Goal: Check status: Check status

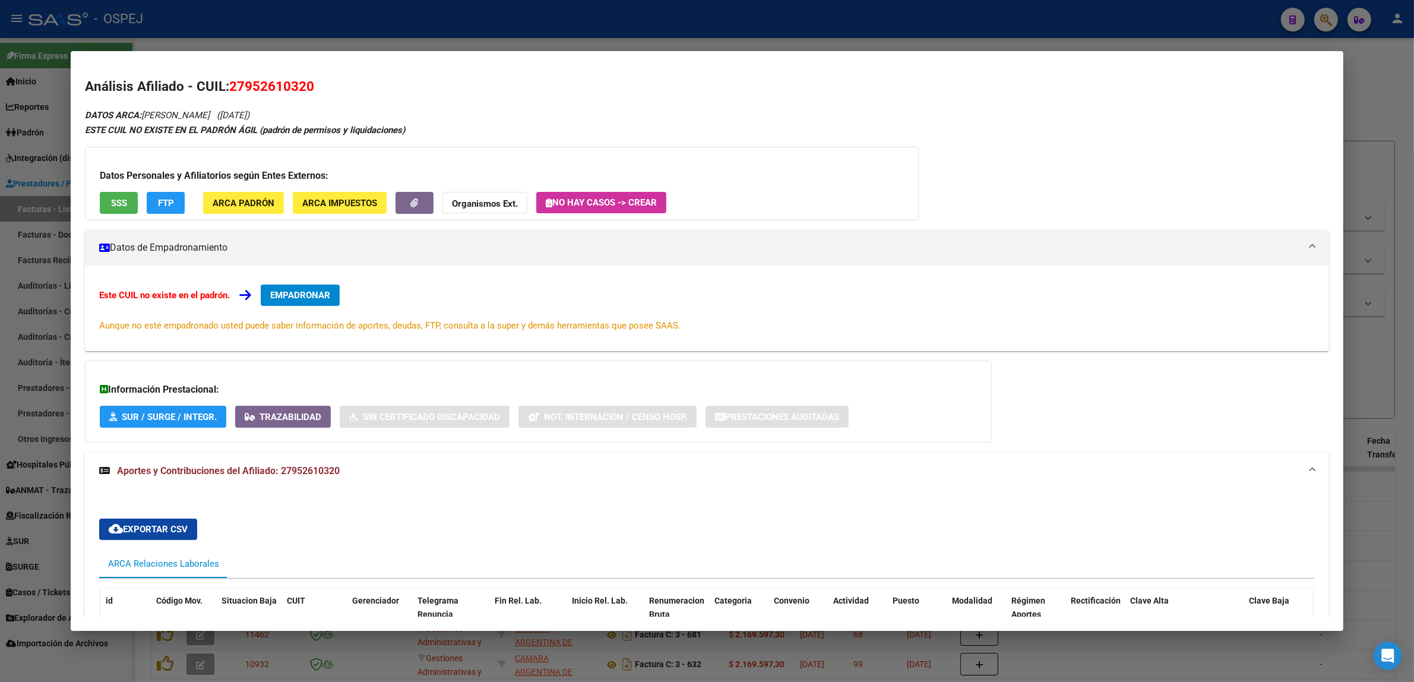
scroll to position [140, 0]
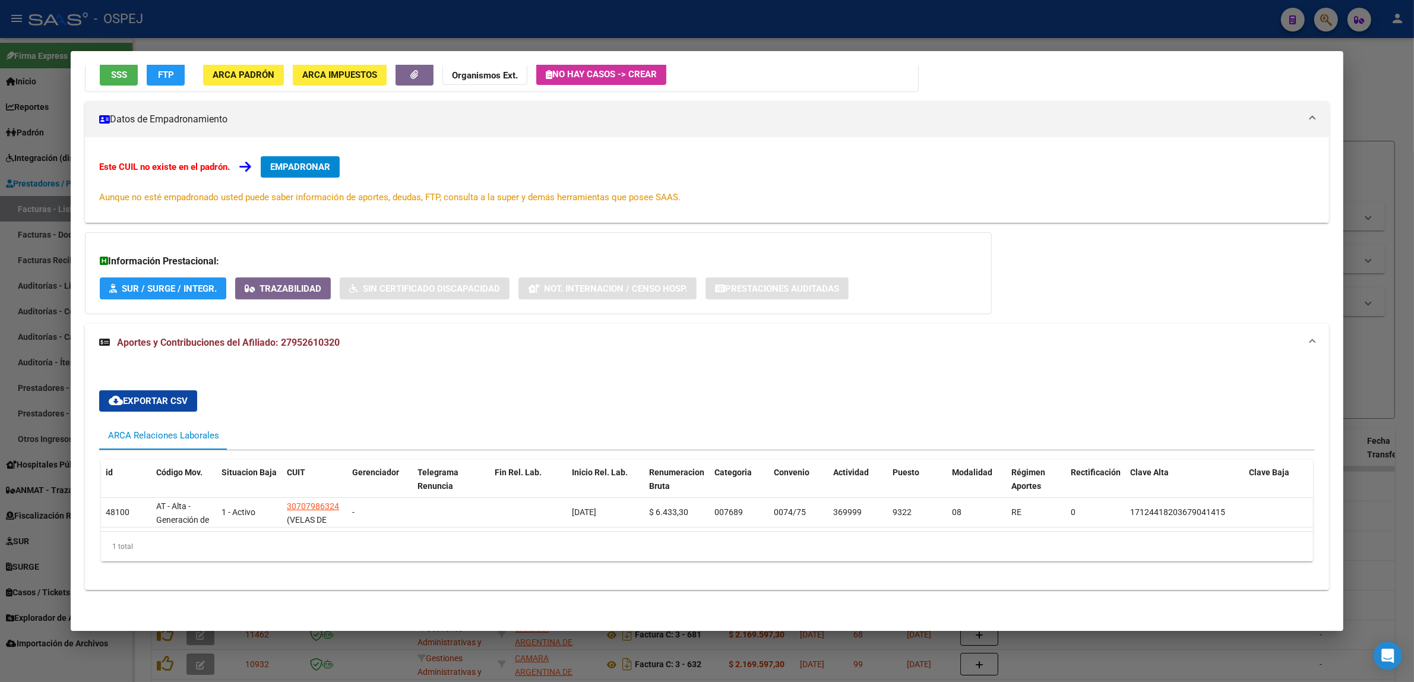
click at [314, 33] on div at bounding box center [707, 341] width 1414 height 682
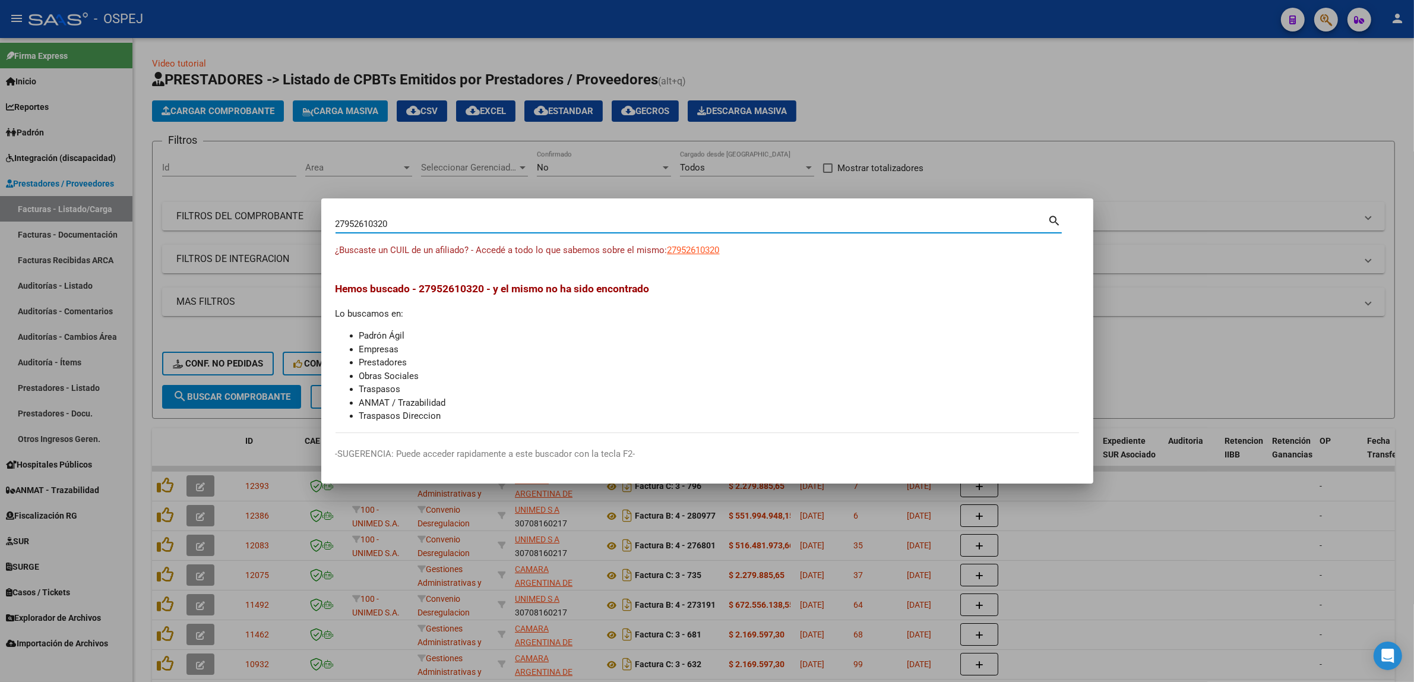
click at [412, 221] on input "27952610320" at bounding box center [692, 224] width 713 height 11
paste input "31444542"
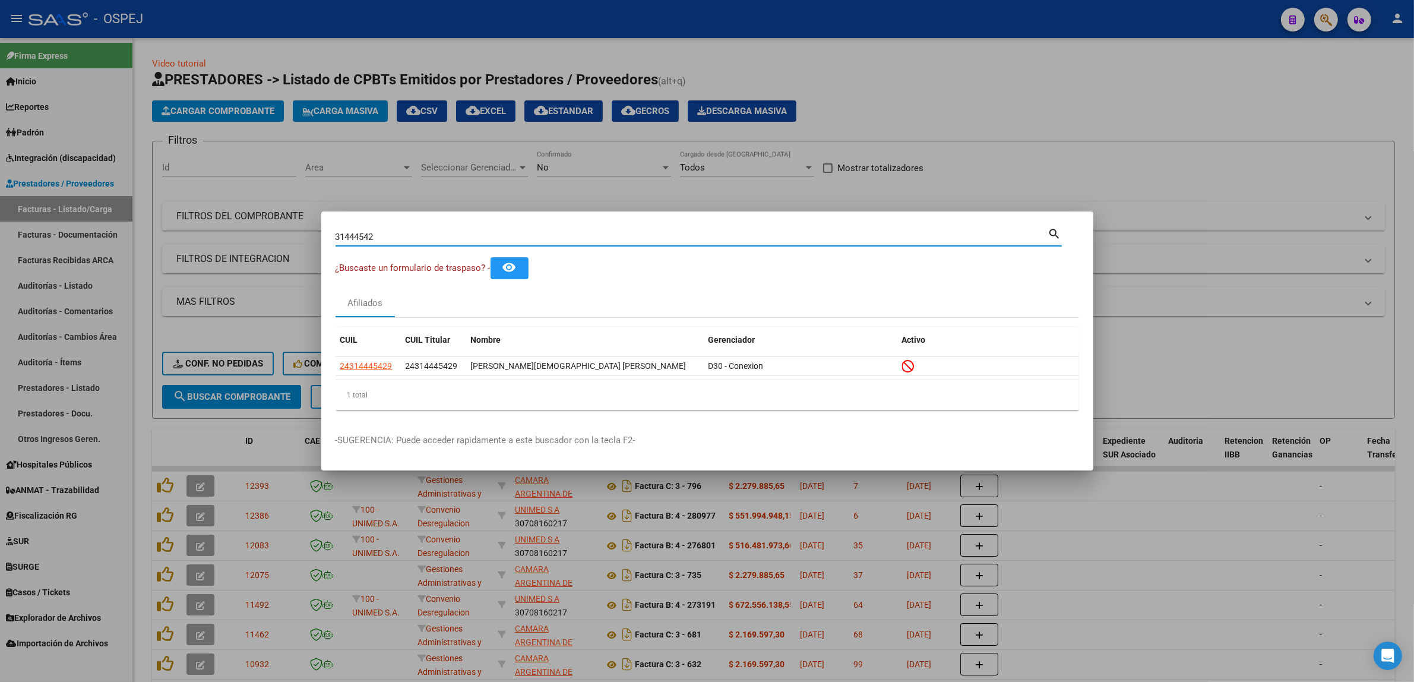
click at [382, 232] on input "31444542" at bounding box center [692, 237] width 713 height 11
click at [394, 236] on input "31444542" at bounding box center [692, 237] width 713 height 11
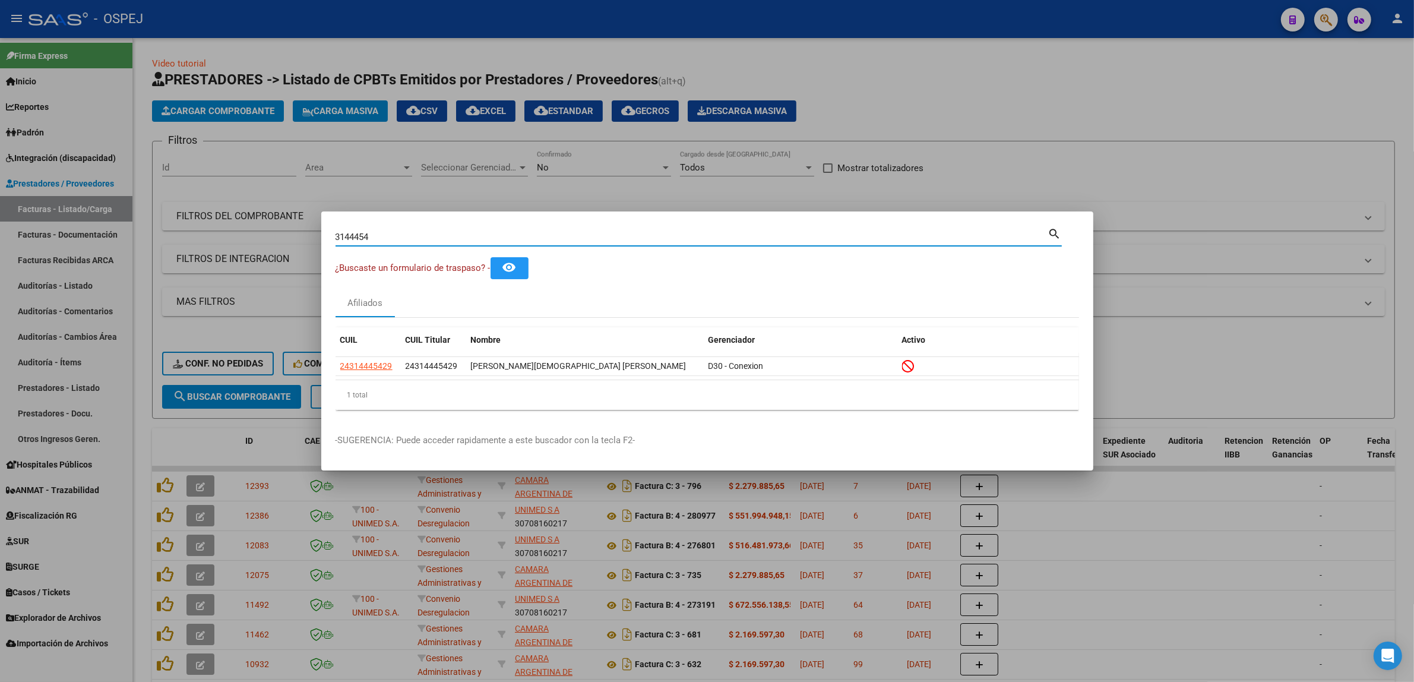
type input "31444542"
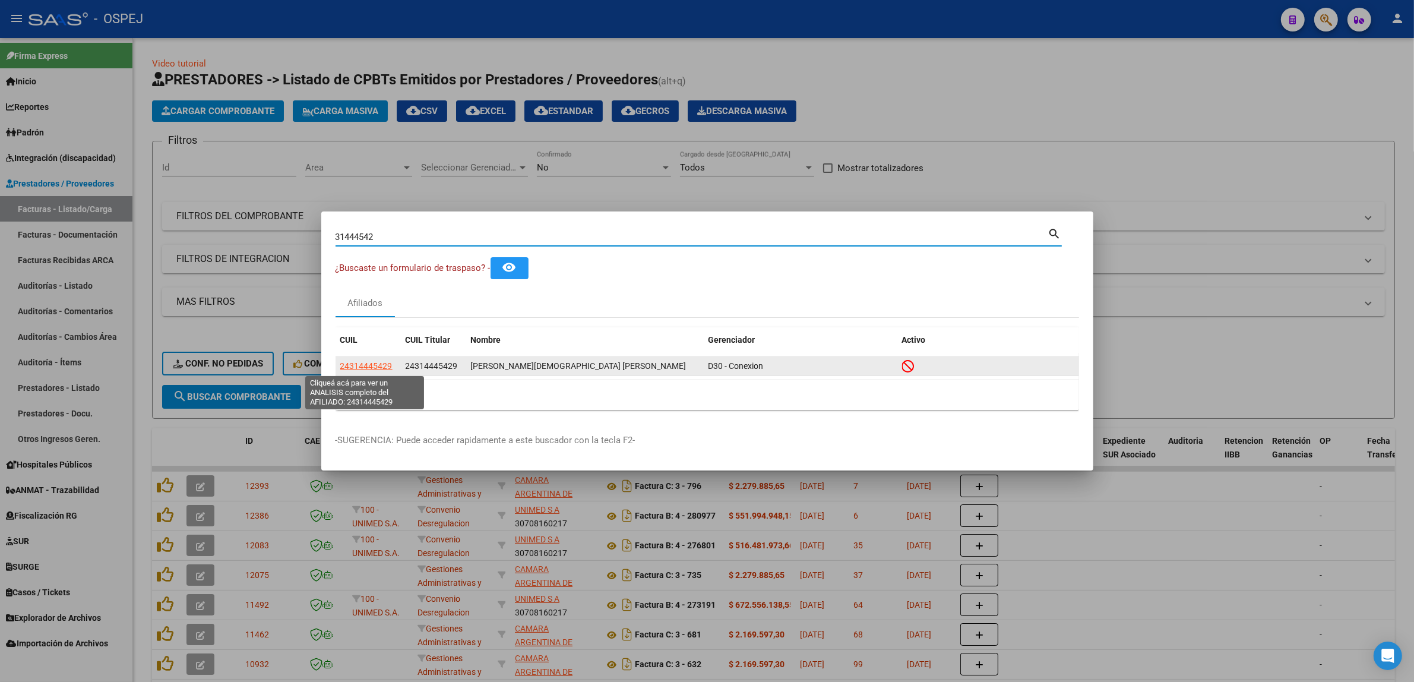
click at [369, 358] on datatable-body-cell "24314445429" at bounding box center [368, 366] width 65 height 18
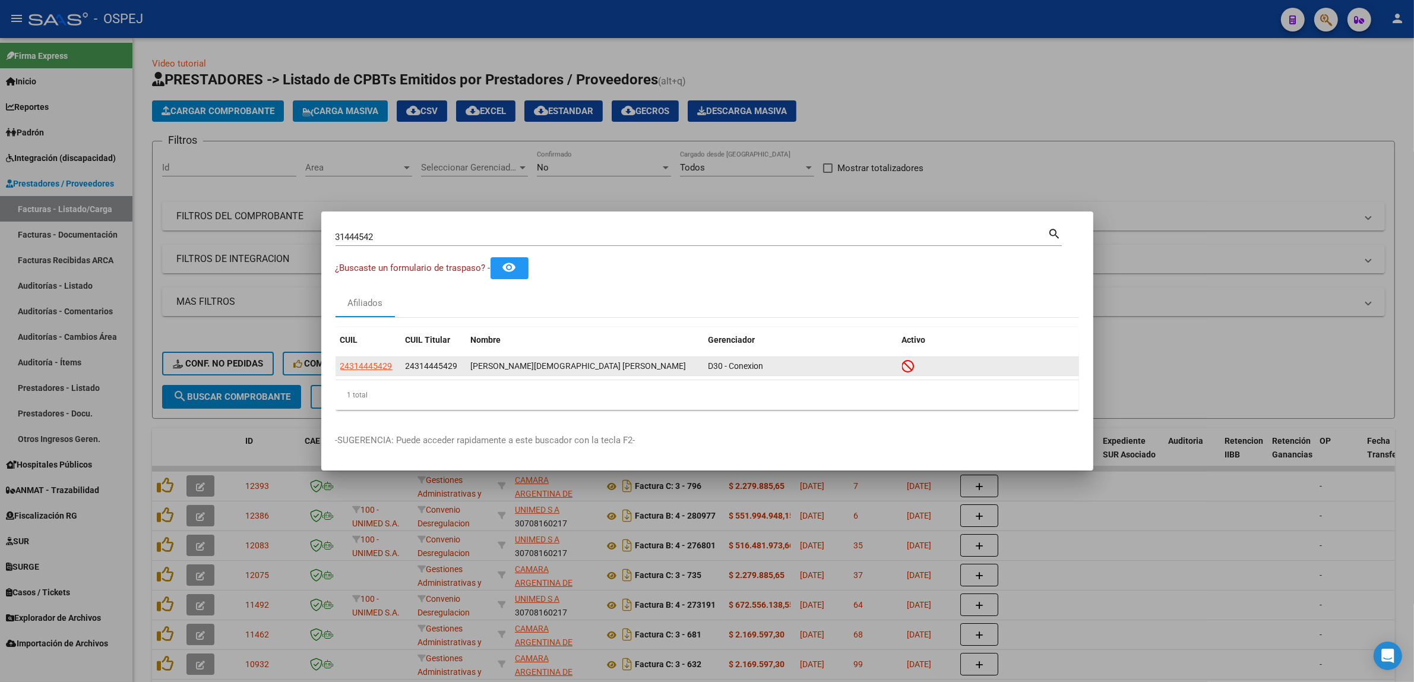
click at [374, 360] on app-link-go-to "24314445429" at bounding box center [366, 366] width 52 height 14
click at [381, 366] on span "24314445429" at bounding box center [366, 366] width 52 height 10
type textarea "24314445429"
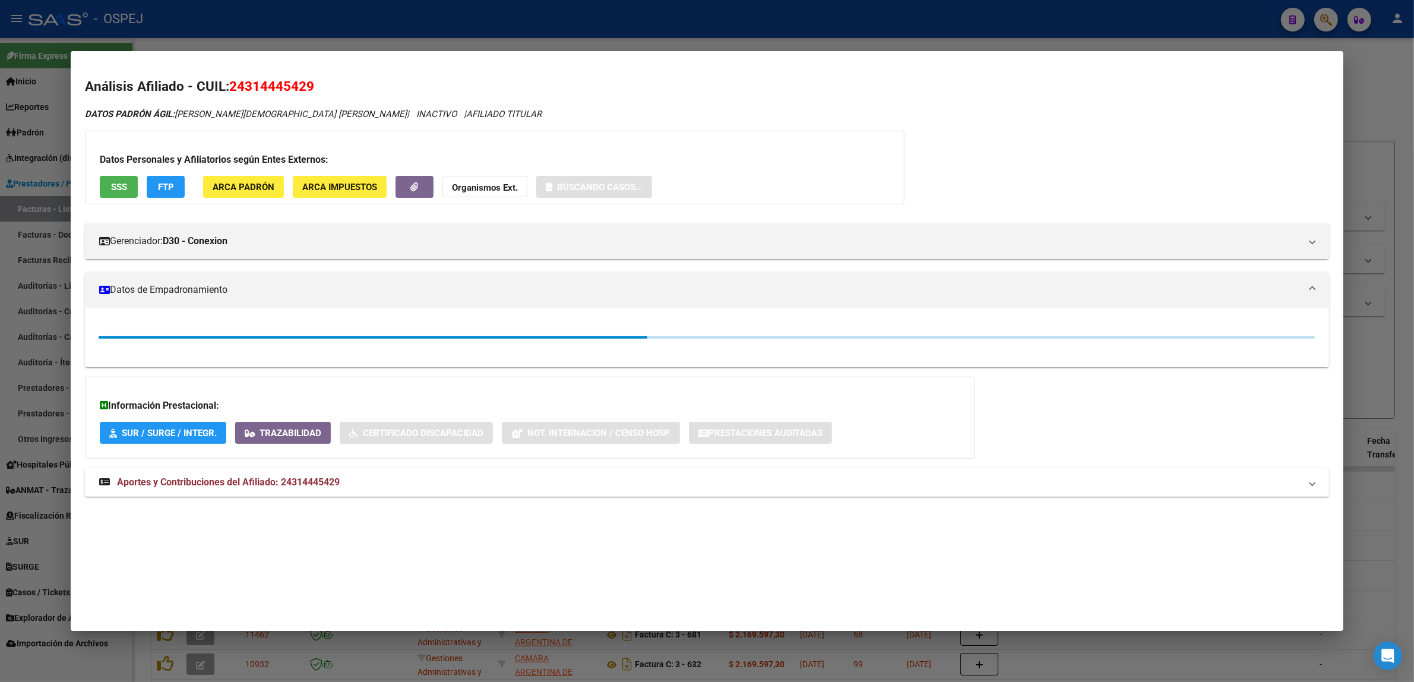
click at [111, 182] on span "SSS" at bounding box center [119, 187] width 16 height 11
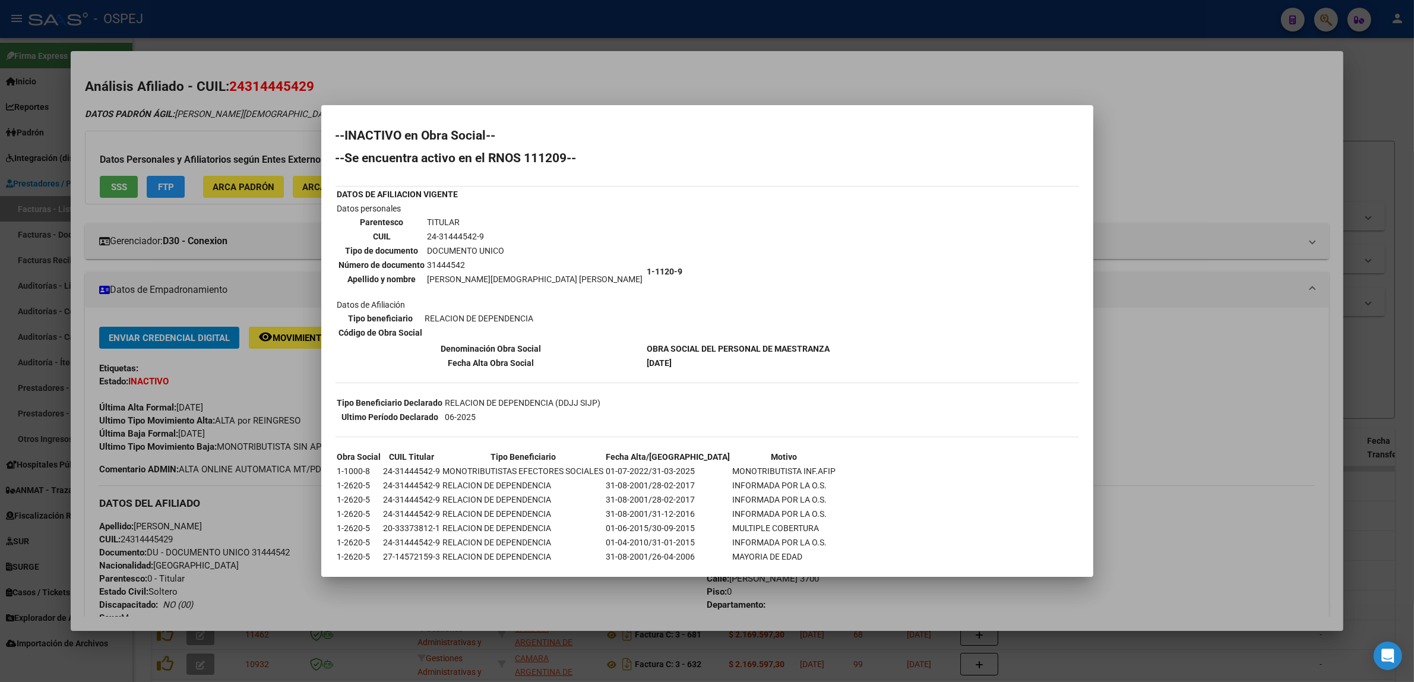
click at [164, 387] on div at bounding box center [707, 341] width 1414 height 682
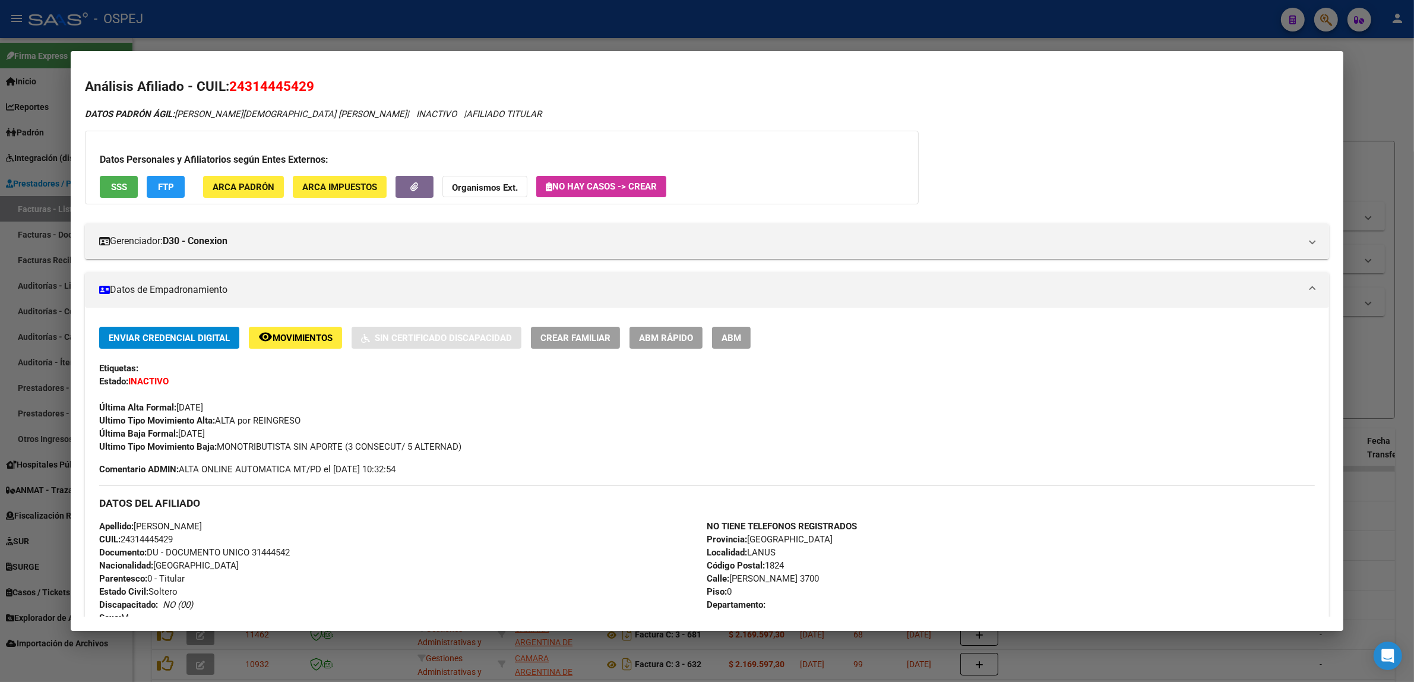
scroll to position [488, 0]
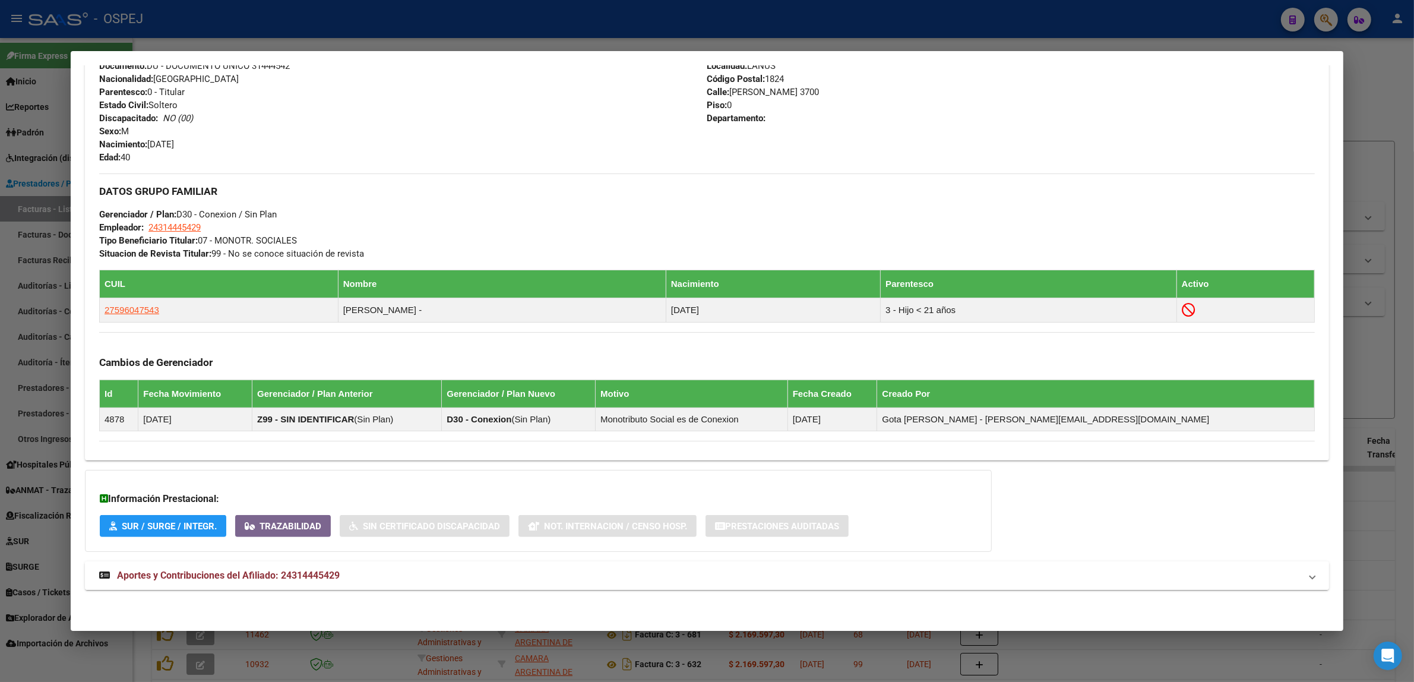
click at [328, 573] on span "Aportes y Contribuciones del Afiliado: 24314445429" at bounding box center [228, 575] width 223 height 11
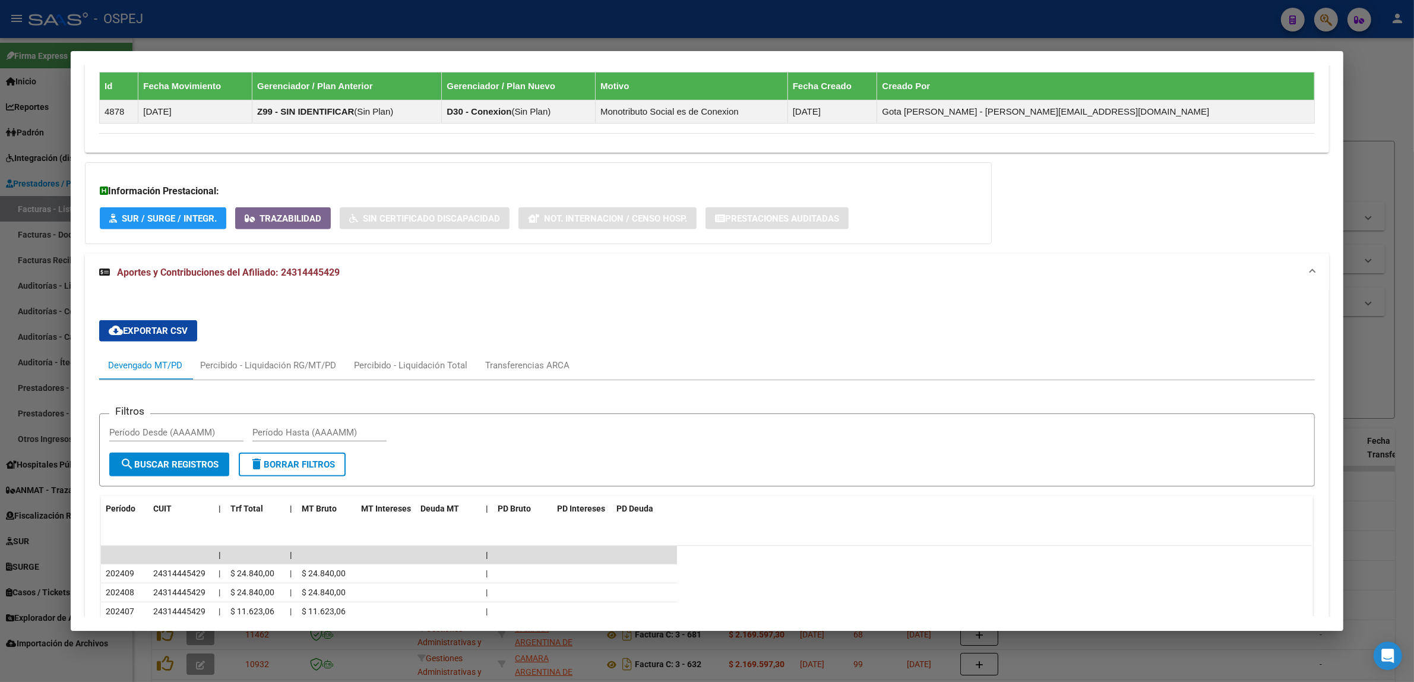
scroll to position [1023, 0]
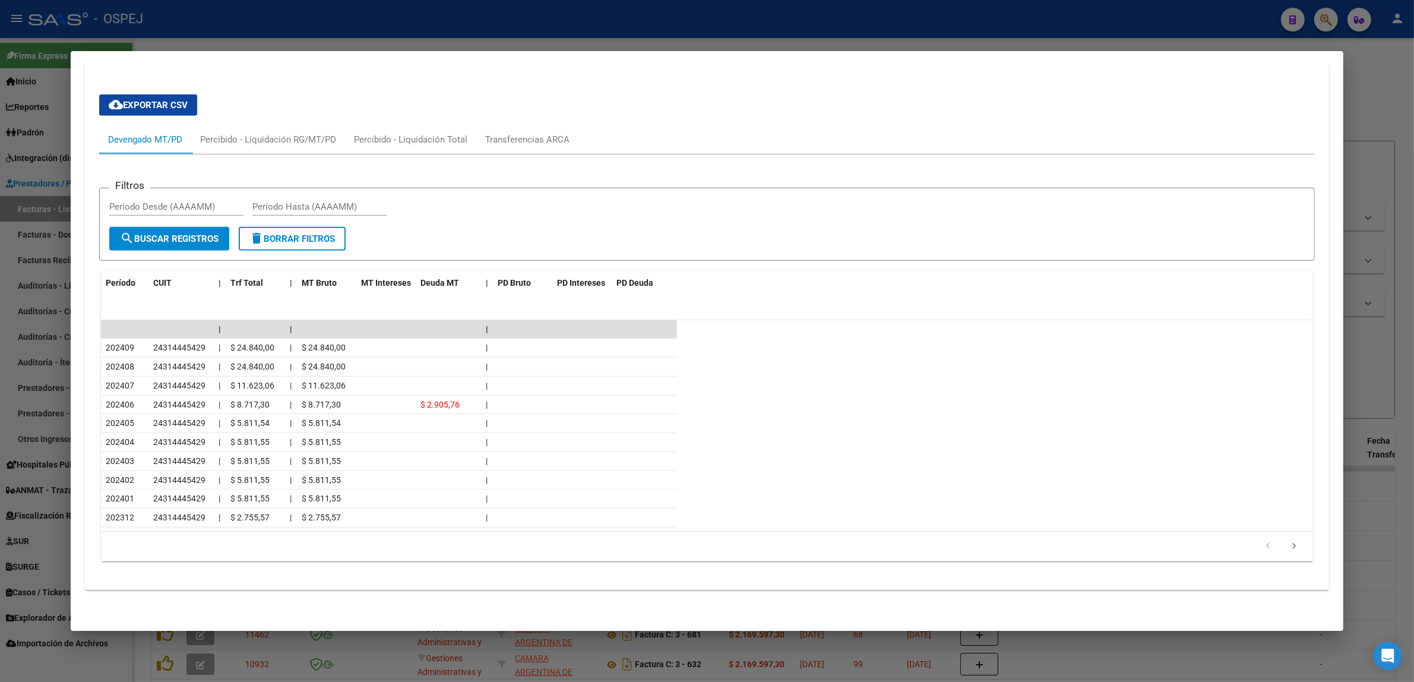
drag, startPoint x: 386, startPoint y: 552, endPoint x: 386, endPoint y: 194, distance: 358.7
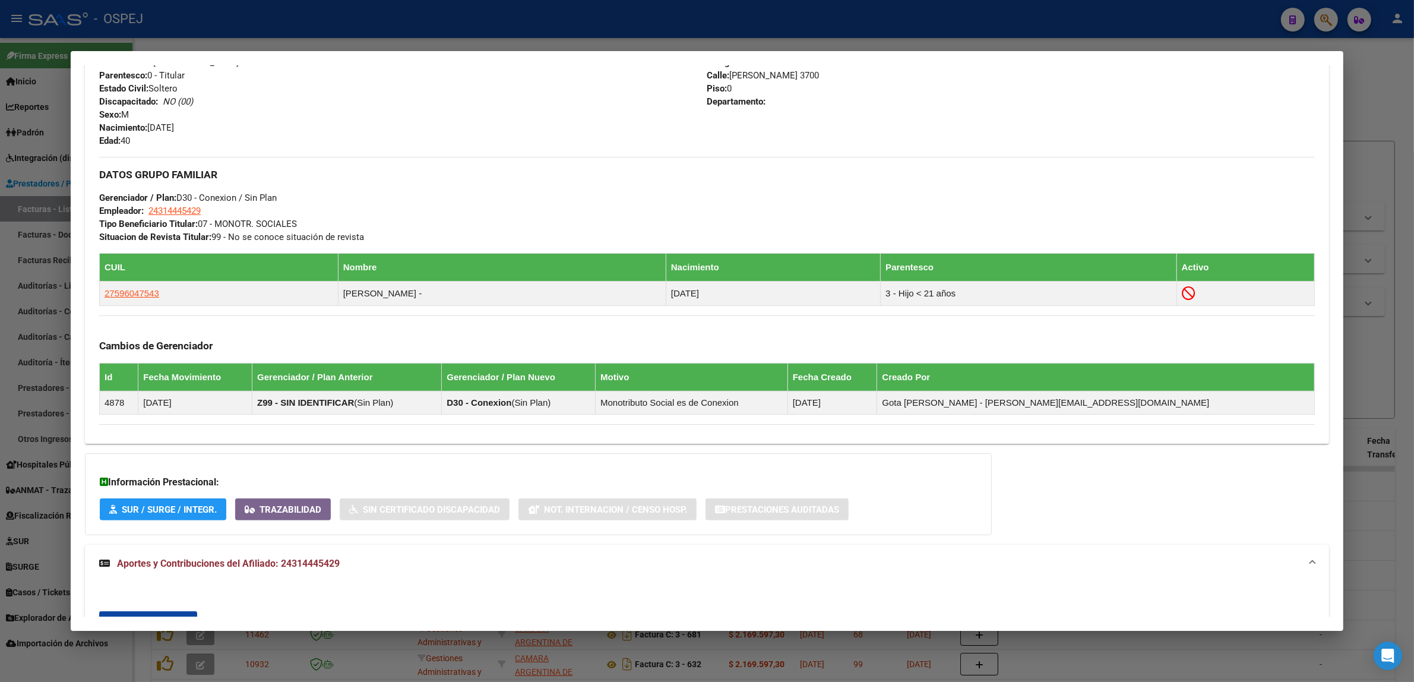
scroll to position [0, 0]
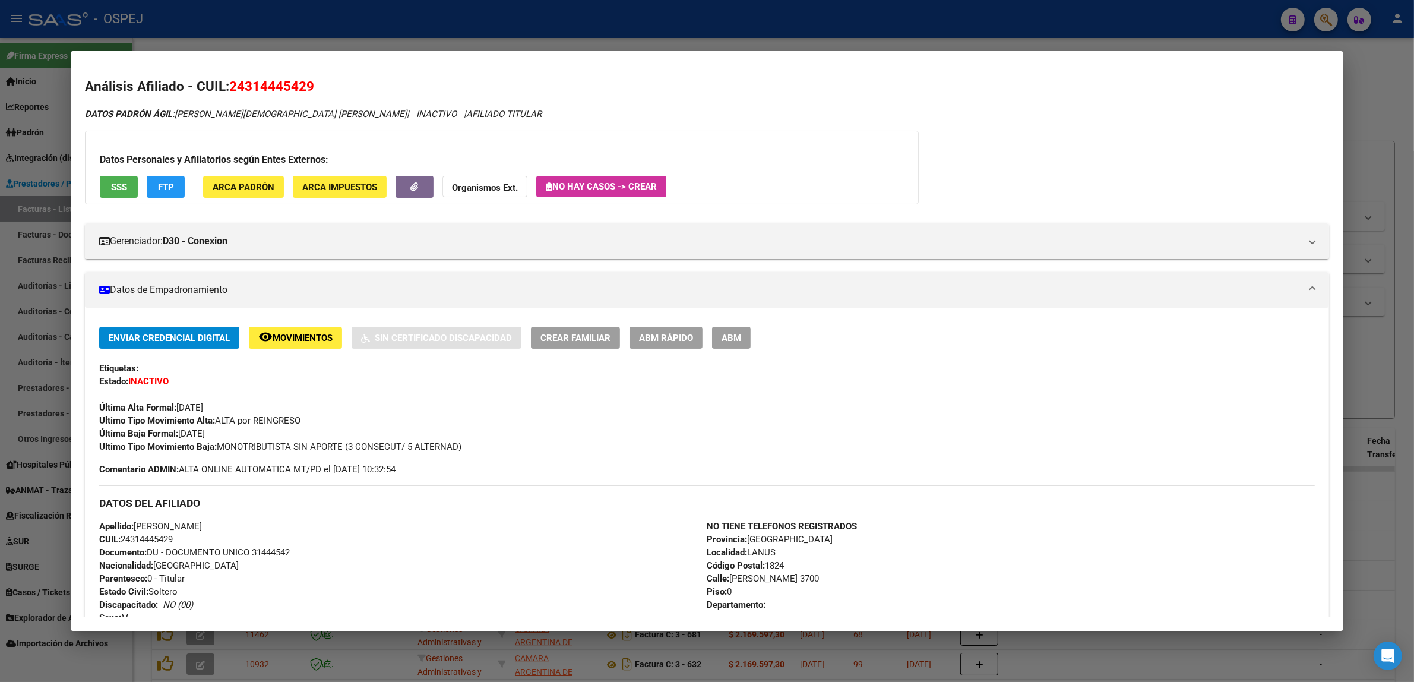
click at [275, 69] on mat-dialog-content "Análisis Afiliado - CUIL: 24314445429 DATOS PADRÓN ÁGIL: DE AGUSTINI SOLANGE ES…" at bounding box center [707, 340] width 1273 height 551
click at [276, 81] on span "24314445429" at bounding box center [271, 85] width 85 height 15
drag, startPoint x: 276, startPoint y: 81, endPoint x: 285, endPoint y: 88, distance: 11.4
copy span "24314445429"
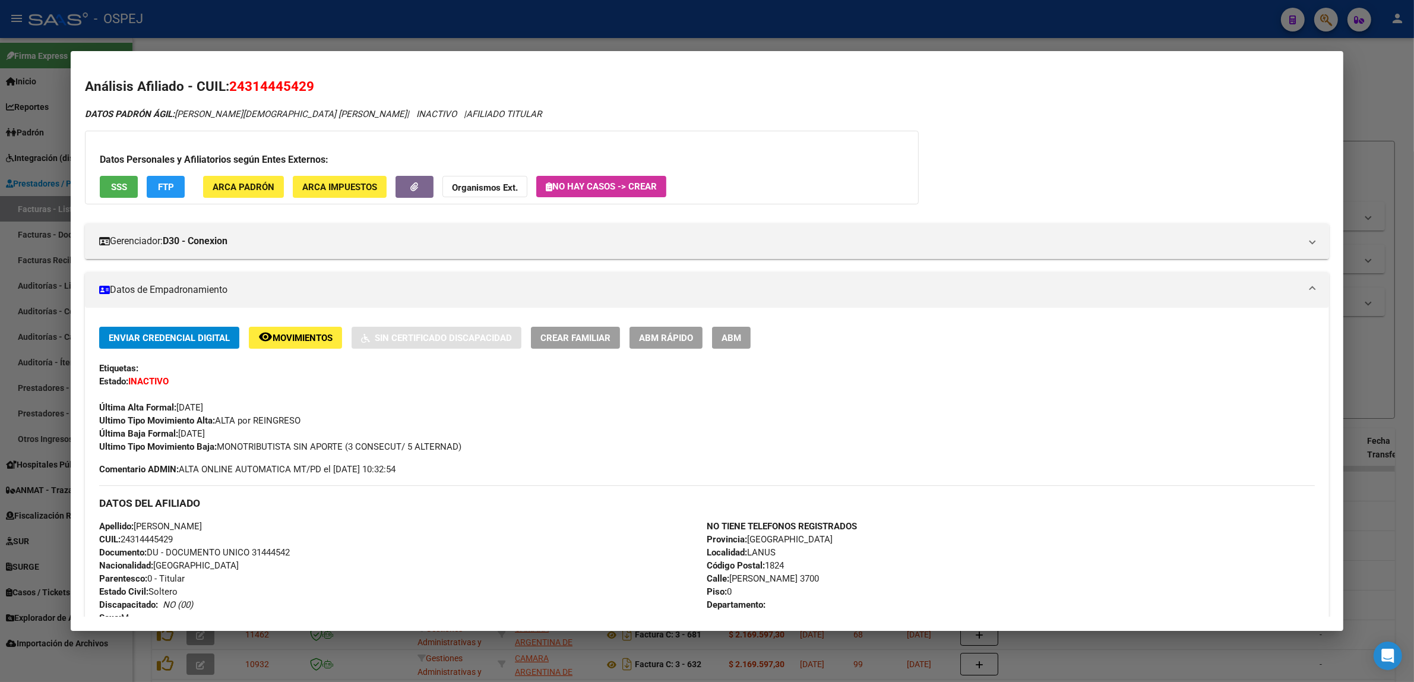
drag, startPoint x: 467, startPoint y: 170, endPoint x: 476, endPoint y: 191, distance: 22.4
click at [468, 174] on div "Datos Personales y Afiliatorios según Entes Externos: SSS FTP ARCA Padrón ARCA …" at bounding box center [502, 168] width 834 height 74
click at [476, 191] on strong "Organismos Ext." at bounding box center [485, 187] width 66 height 11
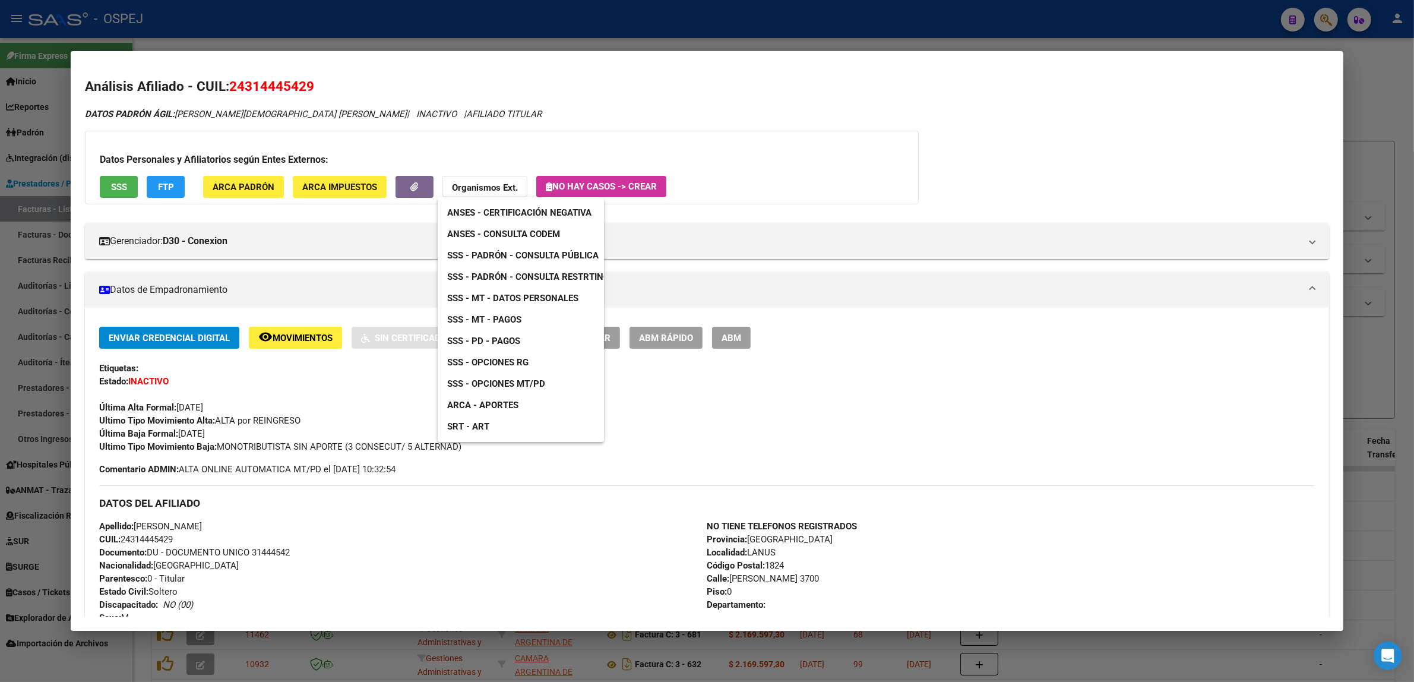
click at [519, 235] on span "ANSES - Consulta CODEM" at bounding box center [503, 234] width 113 height 11
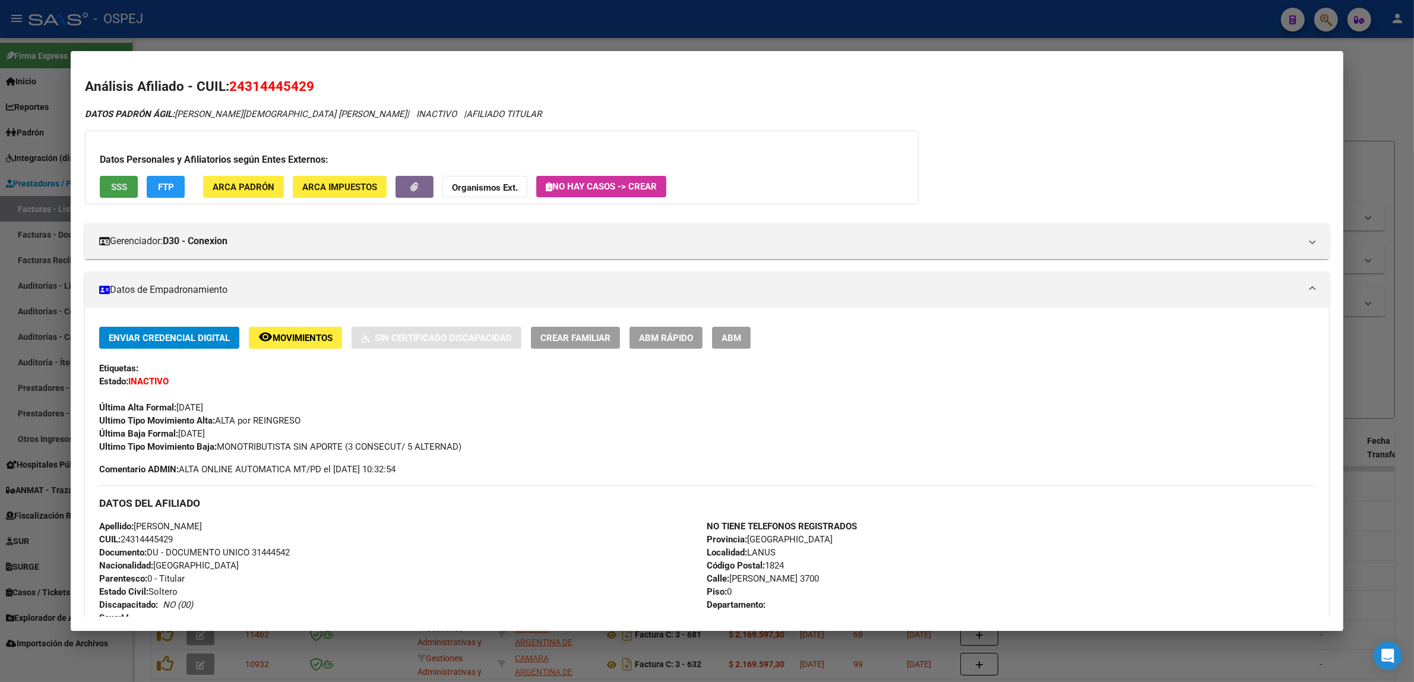
click at [116, 193] on button "SSS" at bounding box center [119, 187] width 38 height 22
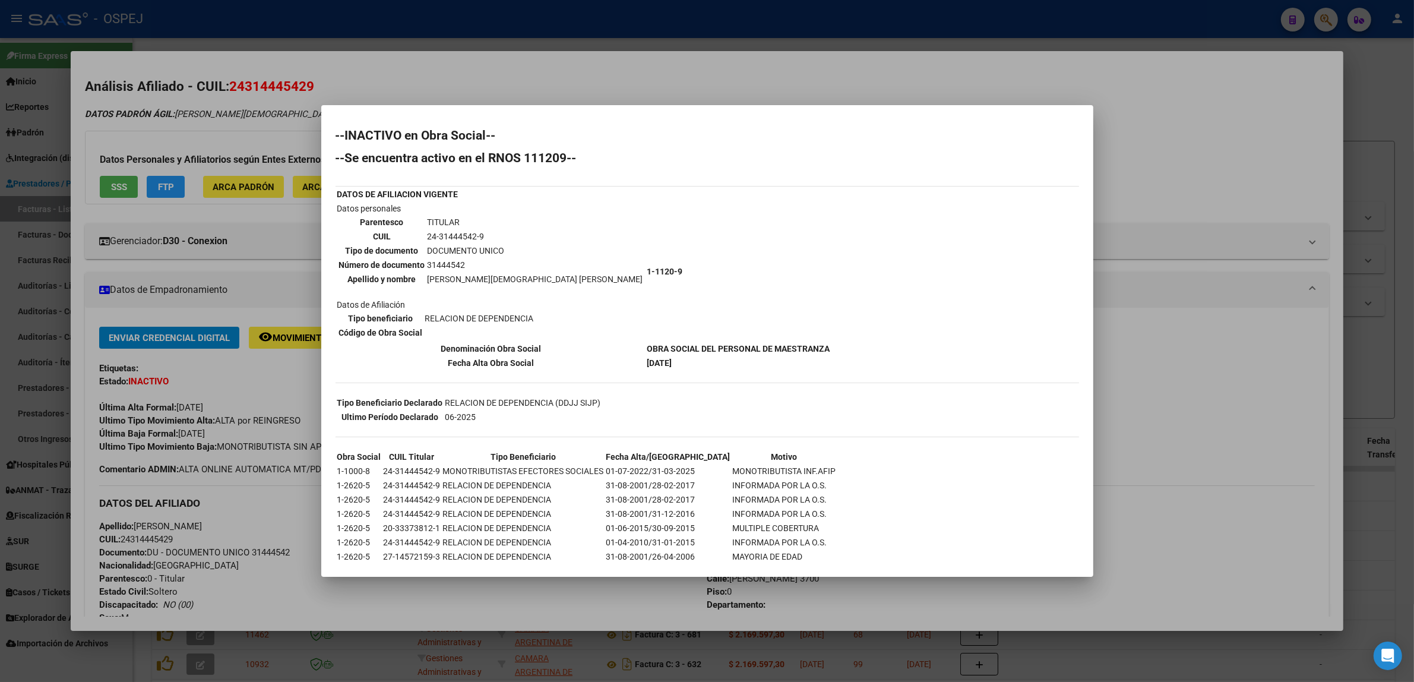
click at [299, 244] on div at bounding box center [707, 341] width 1414 height 682
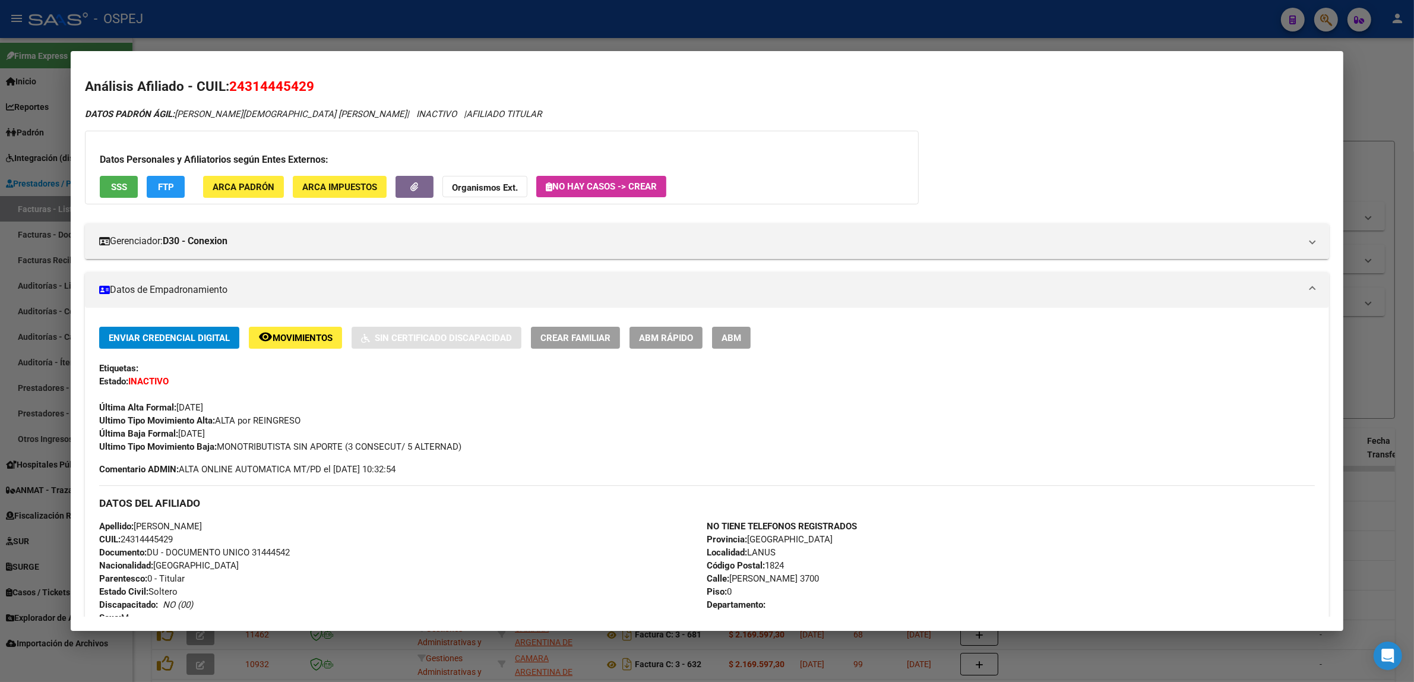
click at [484, 193] on button "Organismos Ext." at bounding box center [484, 187] width 85 height 22
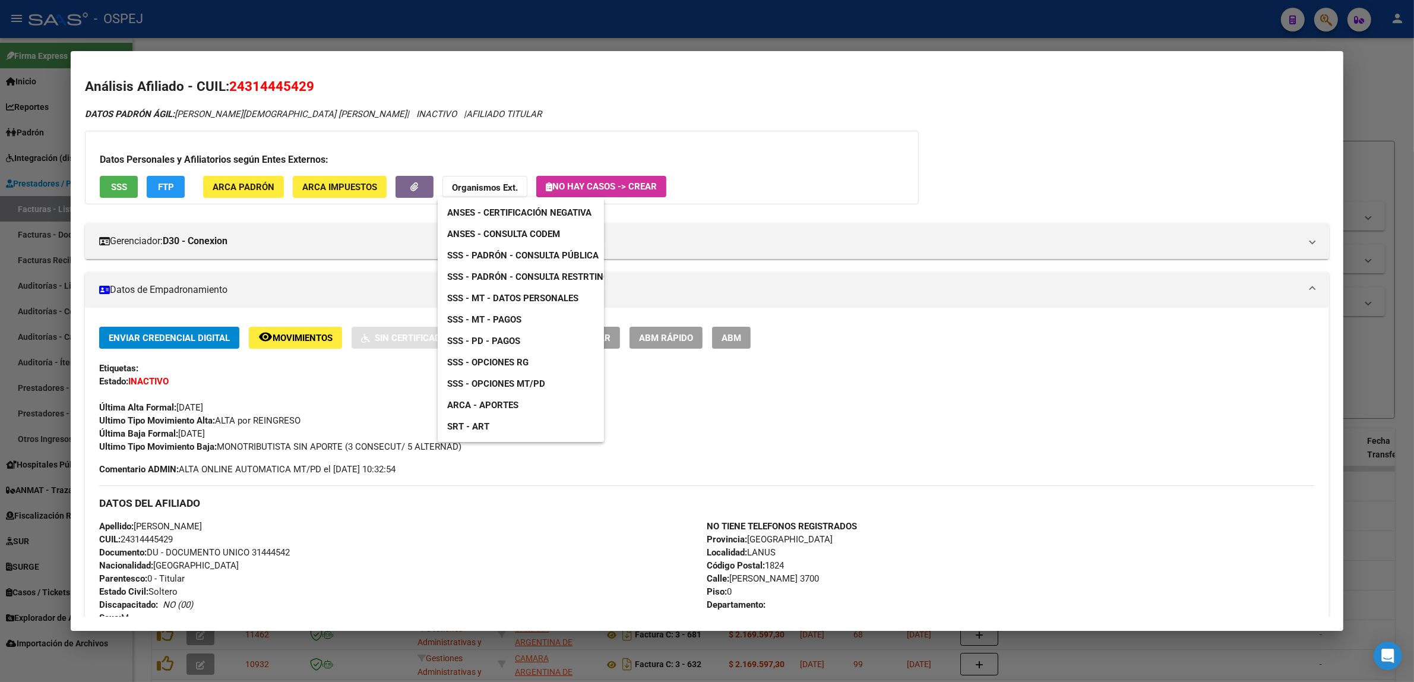
click at [93, 192] on div at bounding box center [707, 341] width 1414 height 682
click at [100, 188] on button "SSS" at bounding box center [119, 187] width 38 height 22
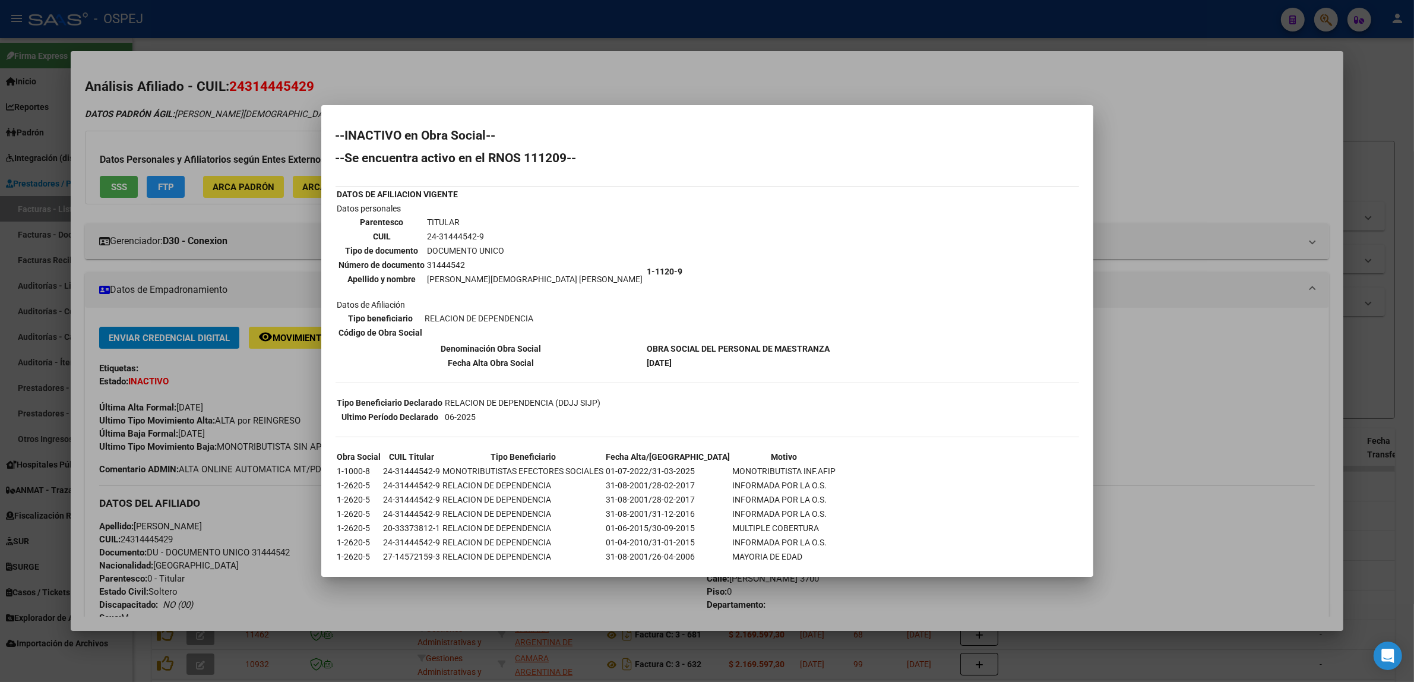
click at [217, 447] on div at bounding box center [707, 341] width 1414 height 682
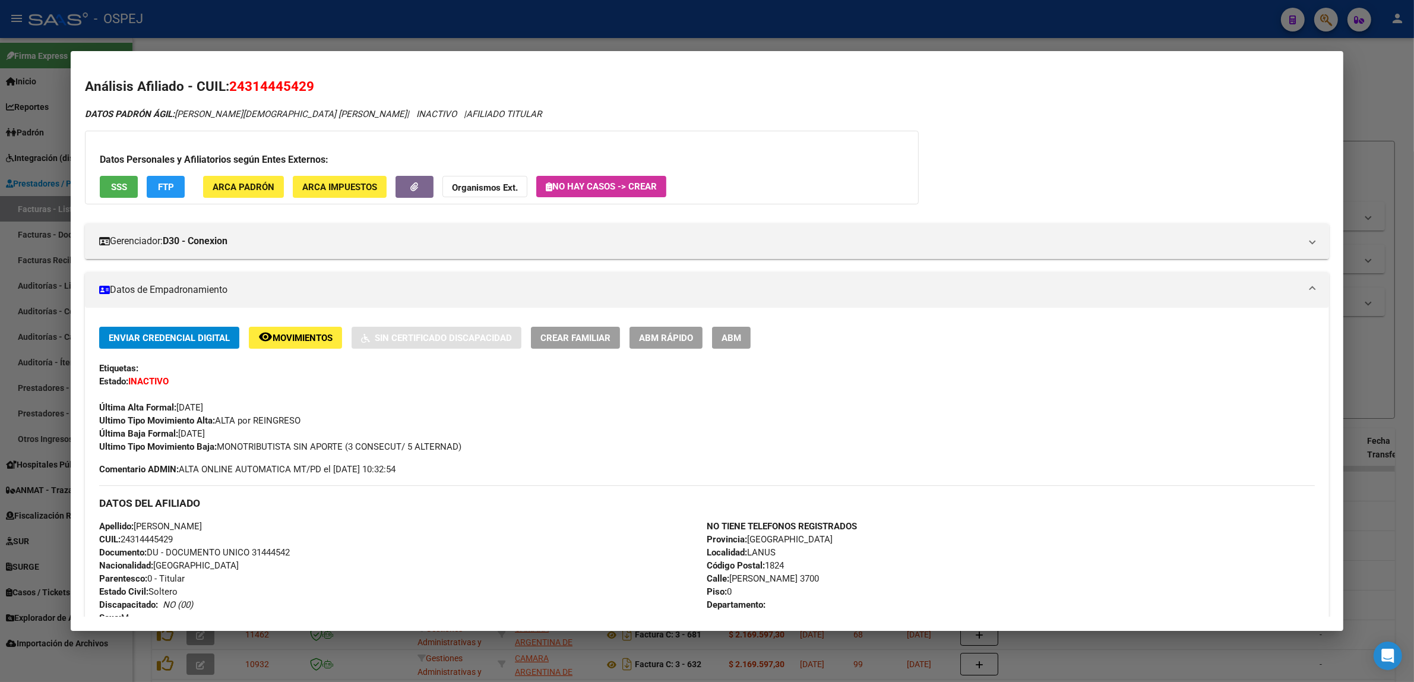
click at [119, 177] on button "SSS" at bounding box center [119, 187] width 38 height 22
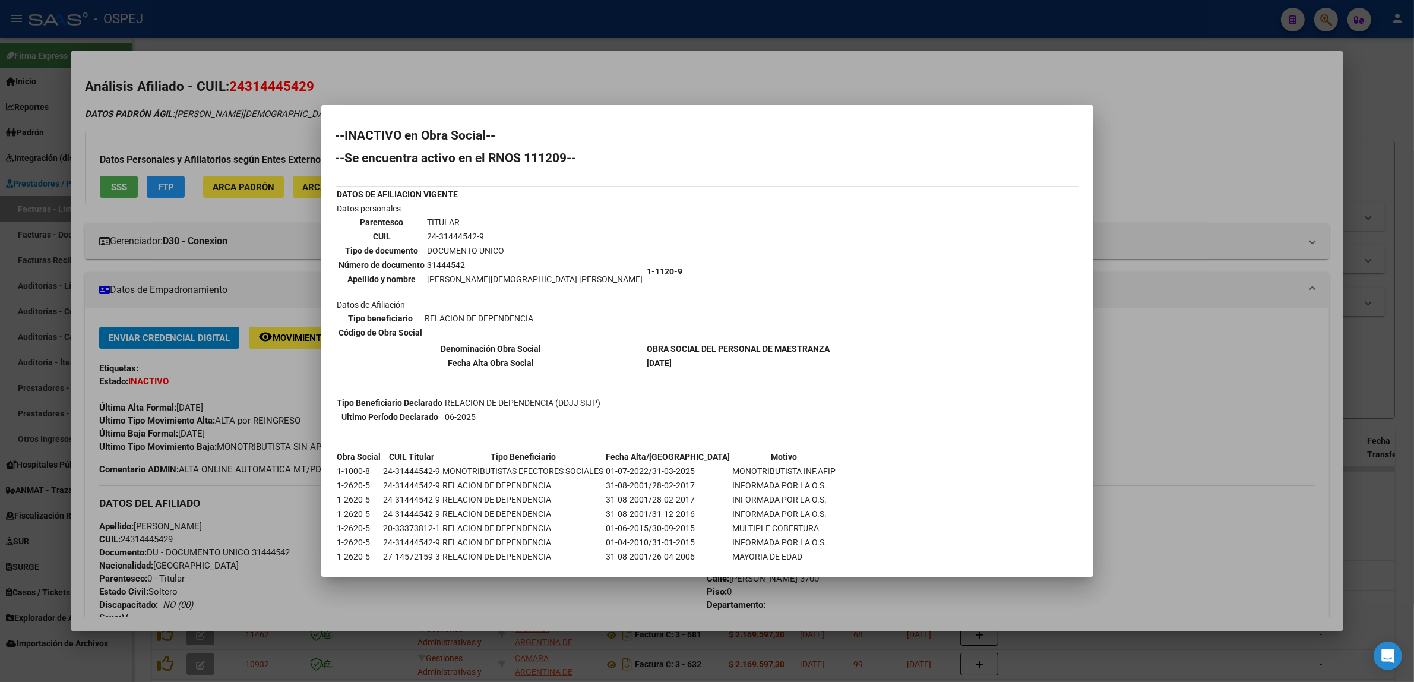
click at [230, 407] on div at bounding box center [707, 341] width 1414 height 682
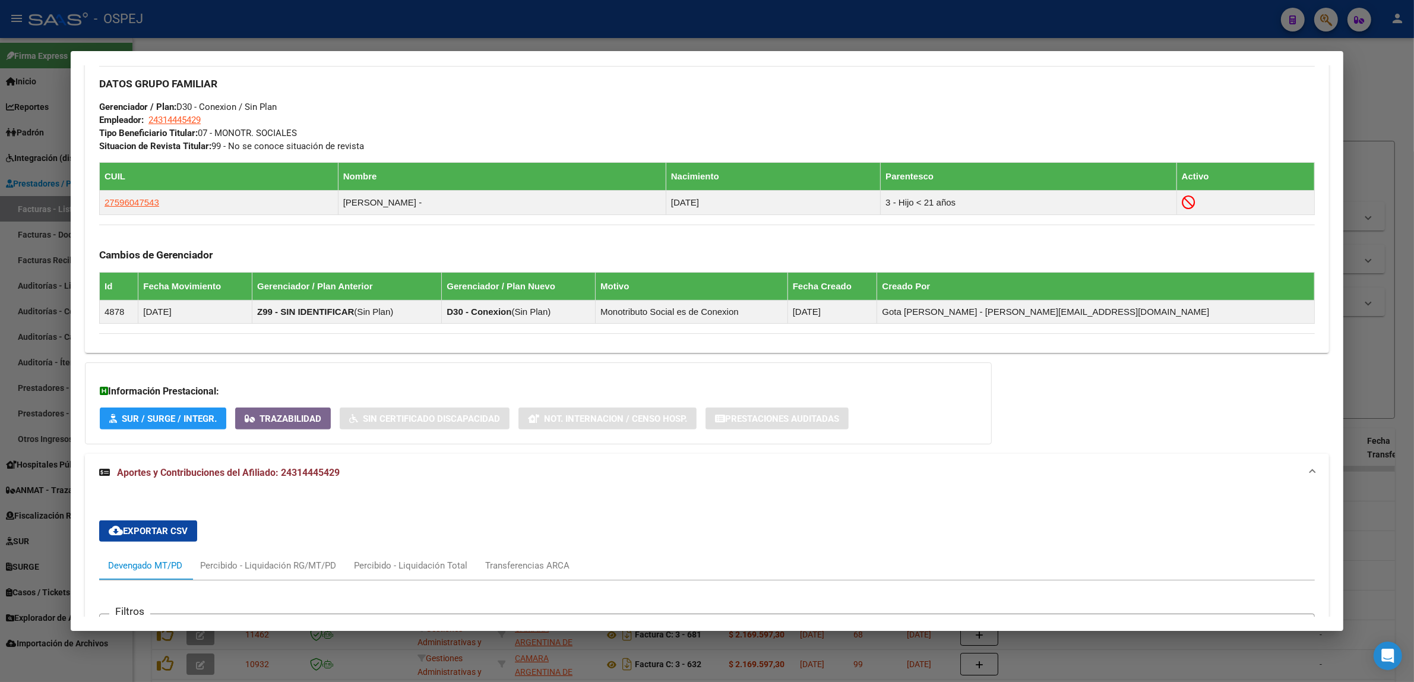
scroll to position [1023, 0]
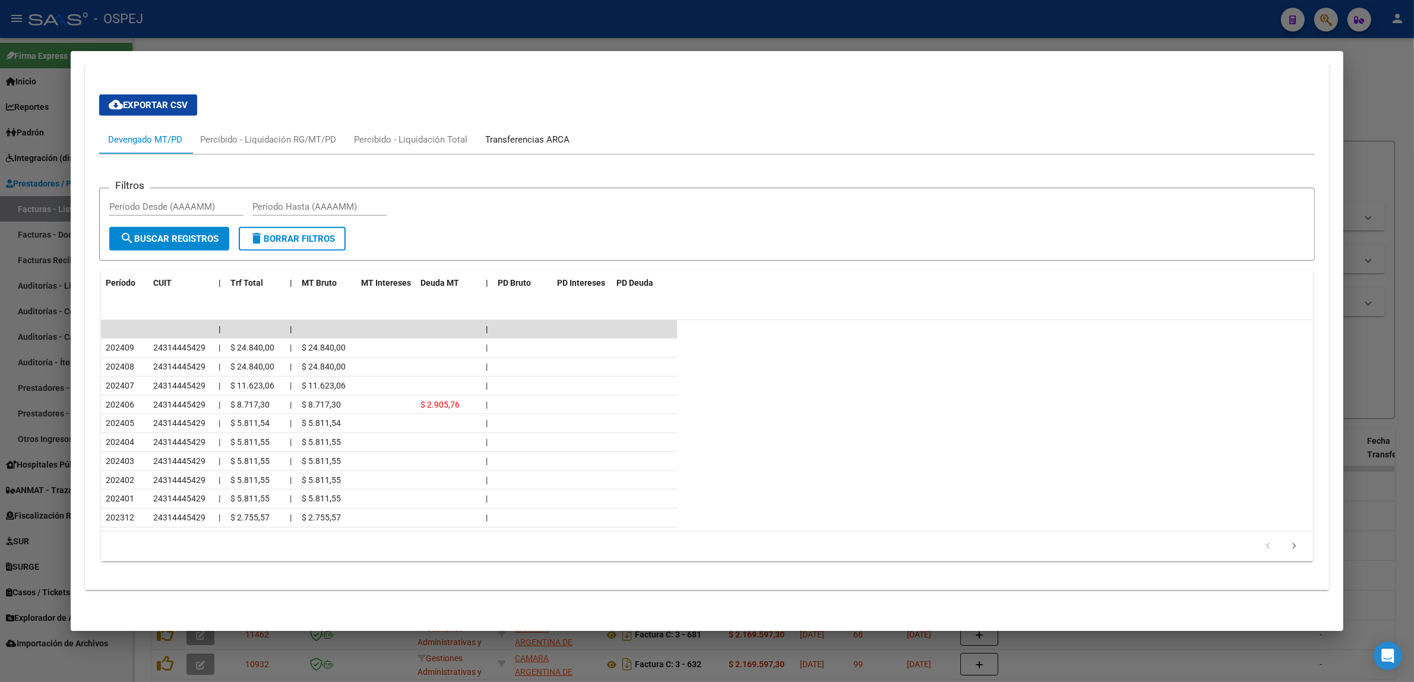
click at [532, 150] on div "Transferencias ARCA" at bounding box center [527, 139] width 102 height 29
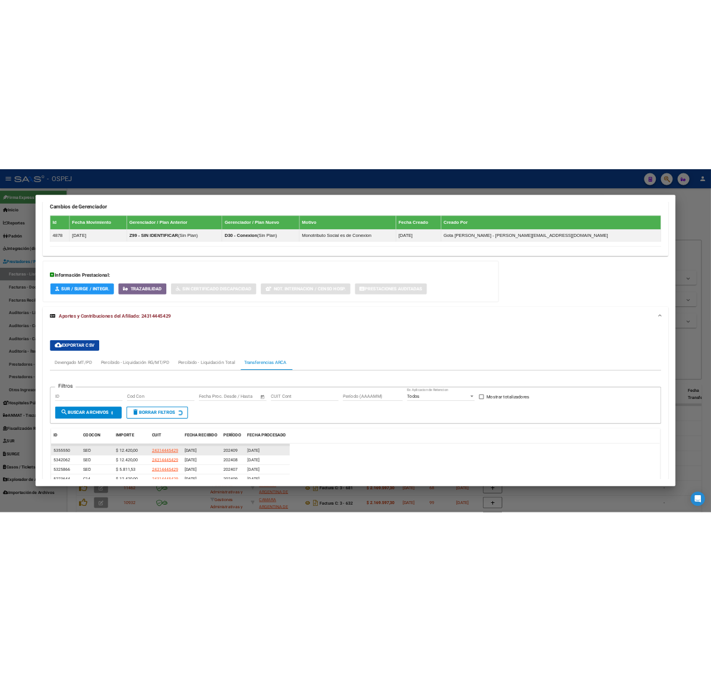
scroll to position [989, 0]
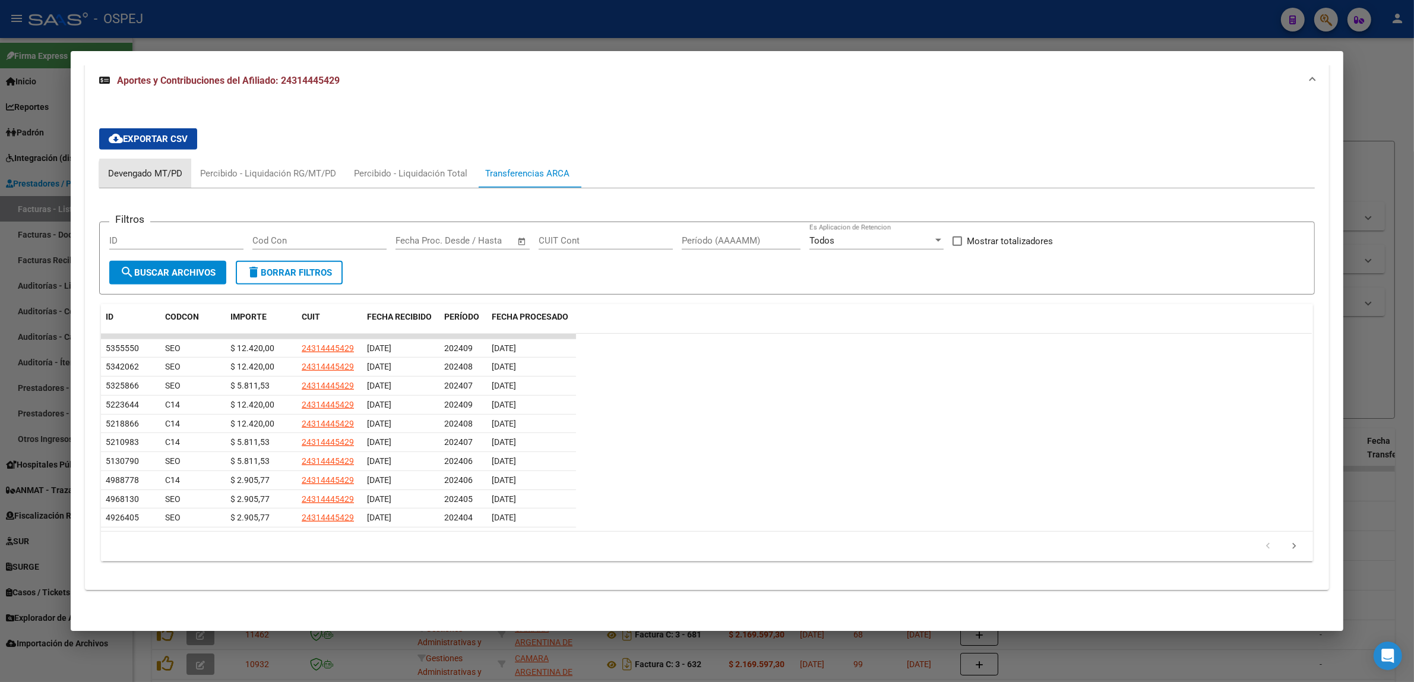
click at [157, 174] on div "Devengado MT/PD" at bounding box center [145, 173] width 74 height 13
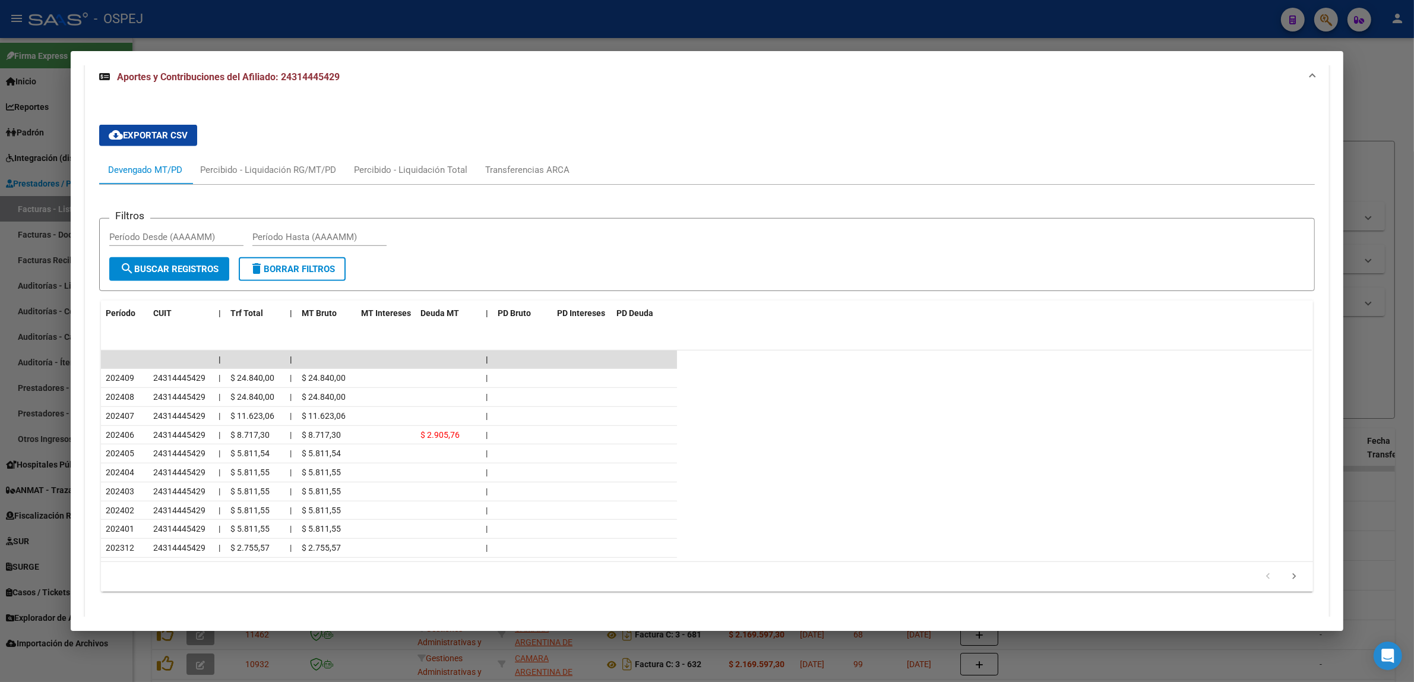
click at [393, 18] on div at bounding box center [707, 341] width 1414 height 682
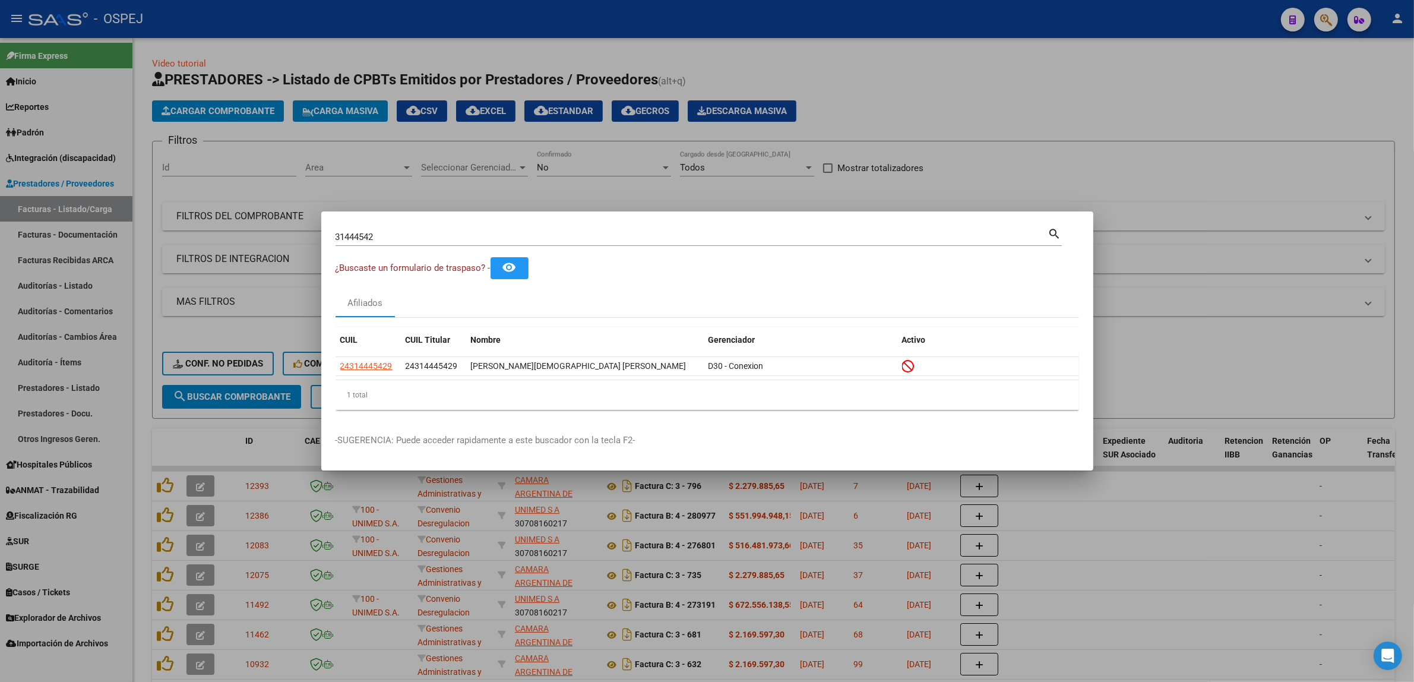
click at [384, 244] on div "31444542 Buscar (apellido, dni, cuil, nro traspaso, cuit, obra social)" at bounding box center [692, 237] width 713 height 18
click at [385, 232] on input "31444542" at bounding box center [692, 237] width 713 height 11
click at [385, 230] on div "31444542 Buscar (apellido, dni, cuil, nro traspaso, cuit, obra social)" at bounding box center [692, 237] width 713 height 18
paste input "31444542"
type input "3144454231444542"
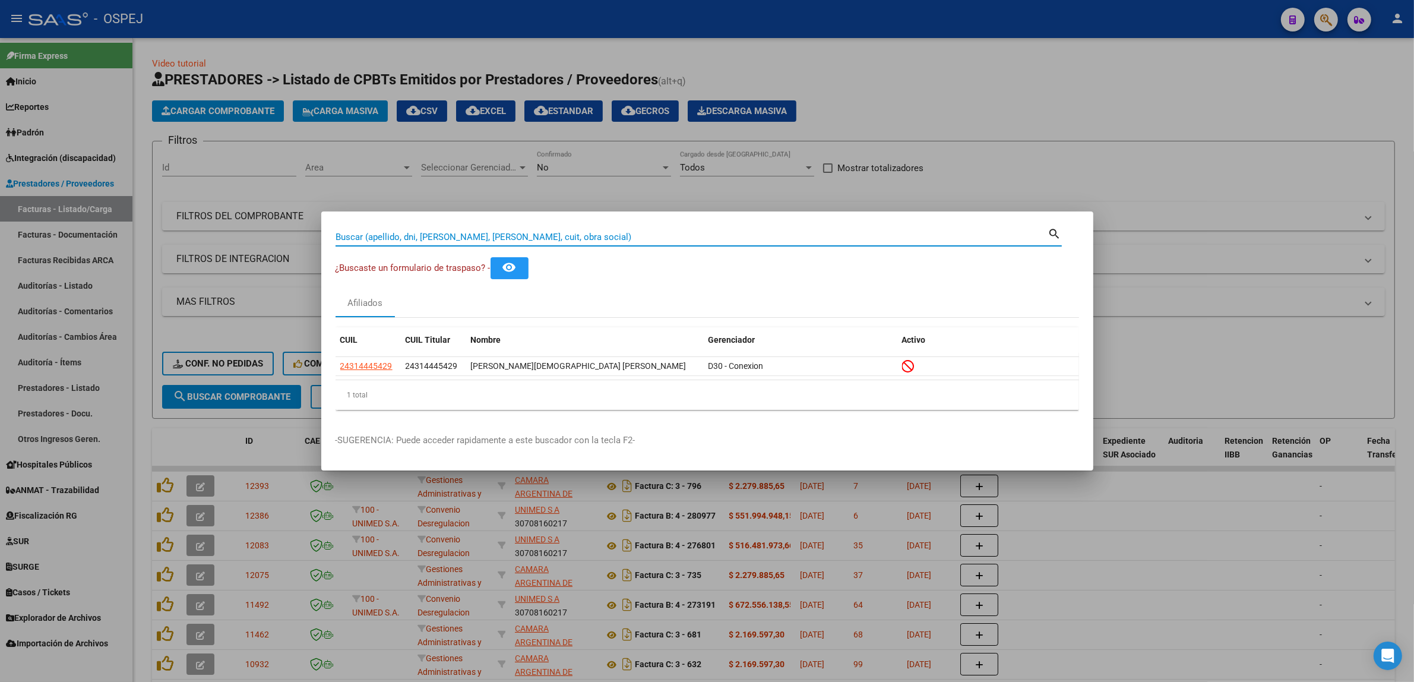
paste input "31444542"
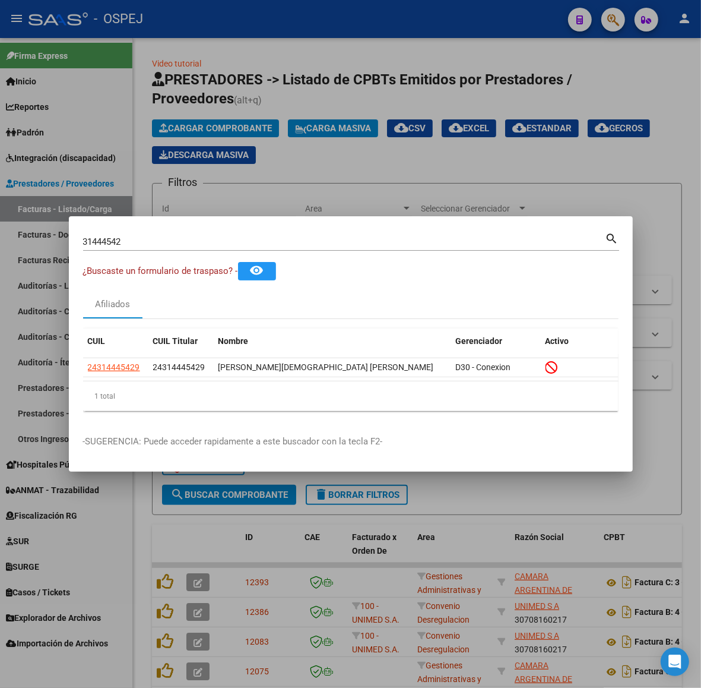
drag, startPoint x: 330, startPoint y: 333, endPoint x: 264, endPoint y: 355, distance: 69.3
click at [330, 333] on datatable-header-cell "Nombre" at bounding box center [333, 341] width 238 height 26
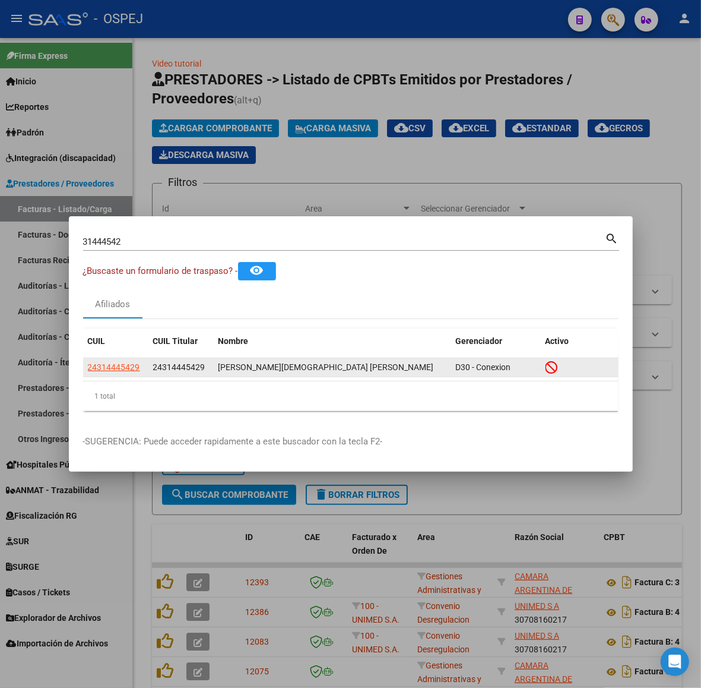
click at [187, 368] on span "24314445429" at bounding box center [179, 367] width 52 height 10
copy span "24314445429"
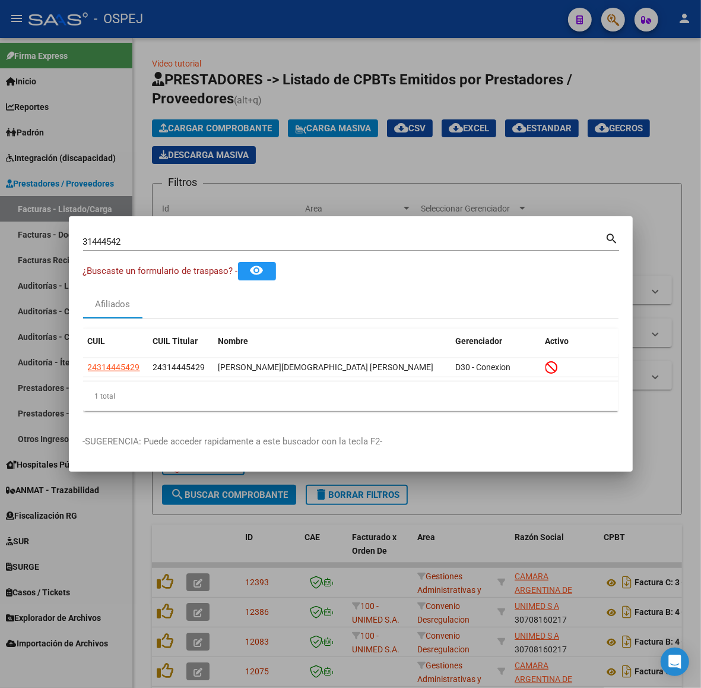
click at [153, 239] on input "31444542" at bounding box center [344, 241] width 523 height 11
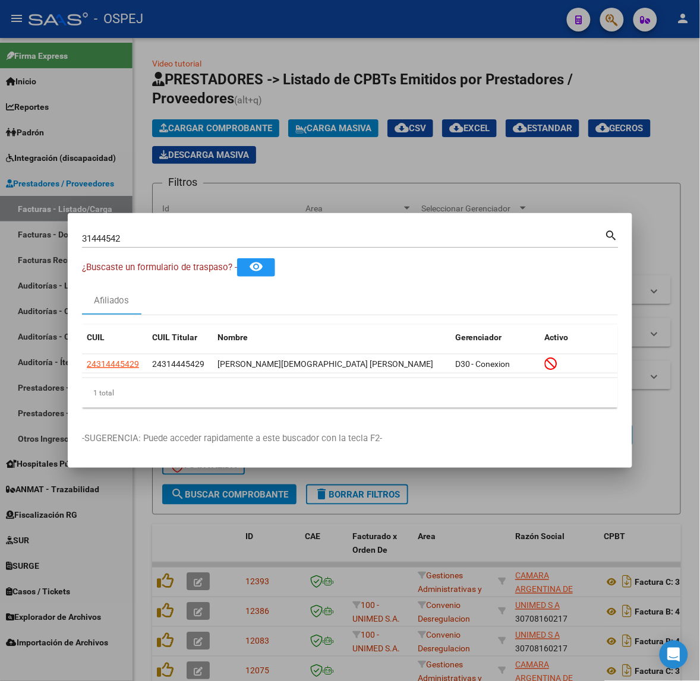
click at [153, 230] on div "31444542 Buscar (apellido, dni, cuil, nro traspaso, cuit, obra social)" at bounding box center [343, 239] width 523 height 18
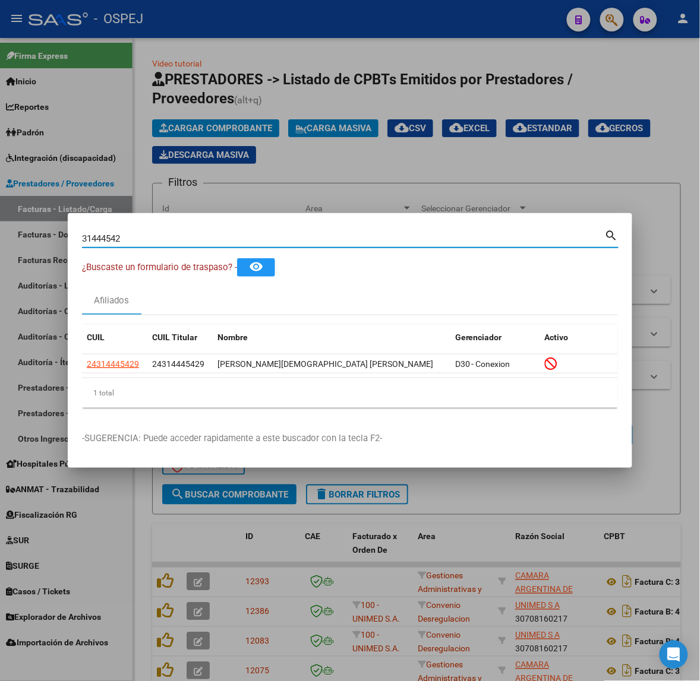
click at [150, 236] on input "31444542" at bounding box center [343, 238] width 523 height 11
type input "24730117"
